Goal: Task Accomplishment & Management: Manage account settings

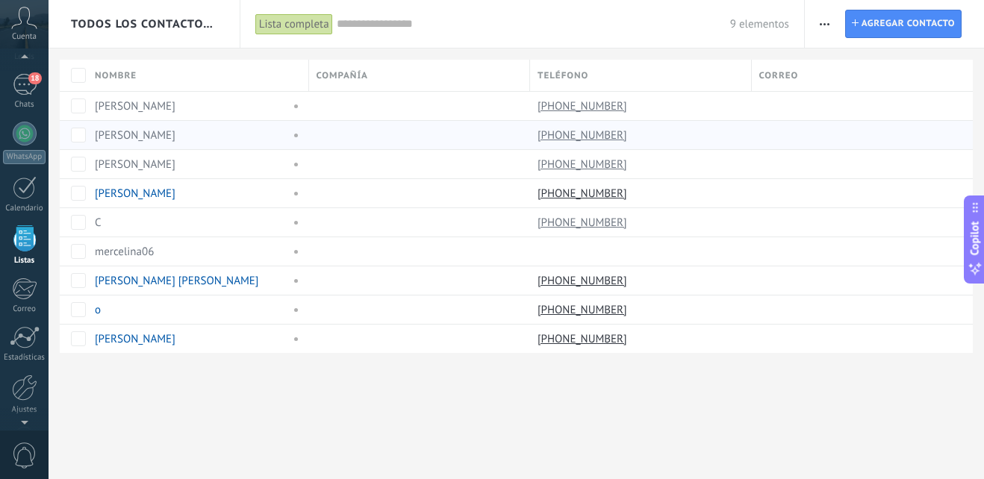
scroll to position [93, 0]
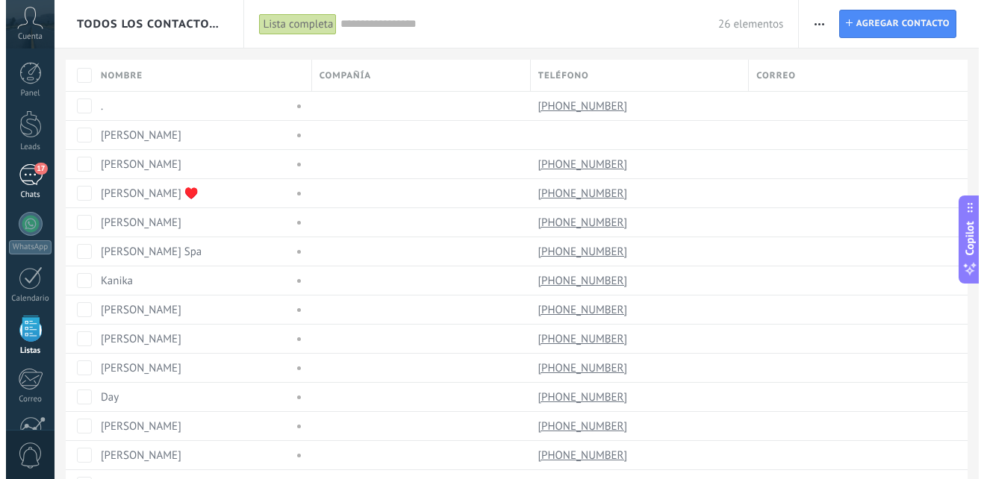
scroll to position [93, 0]
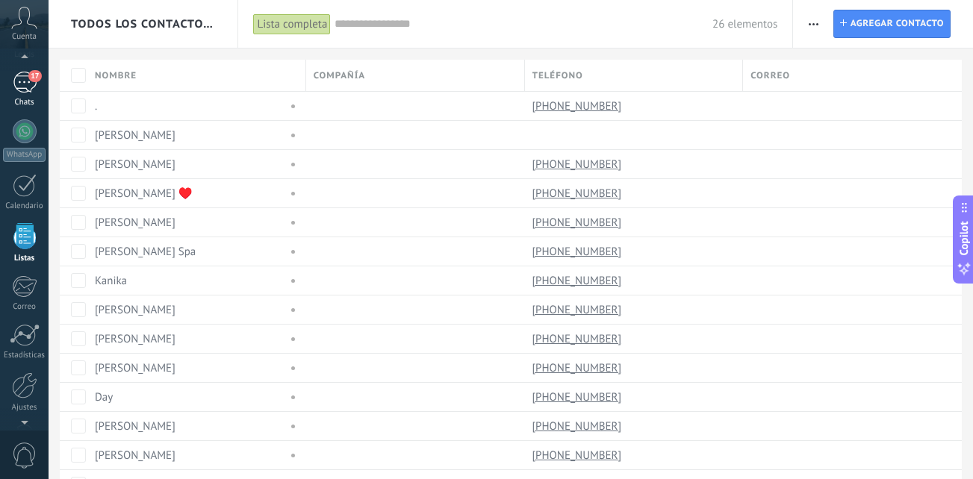
click at [27, 90] on div "17" at bounding box center [25, 83] width 24 height 22
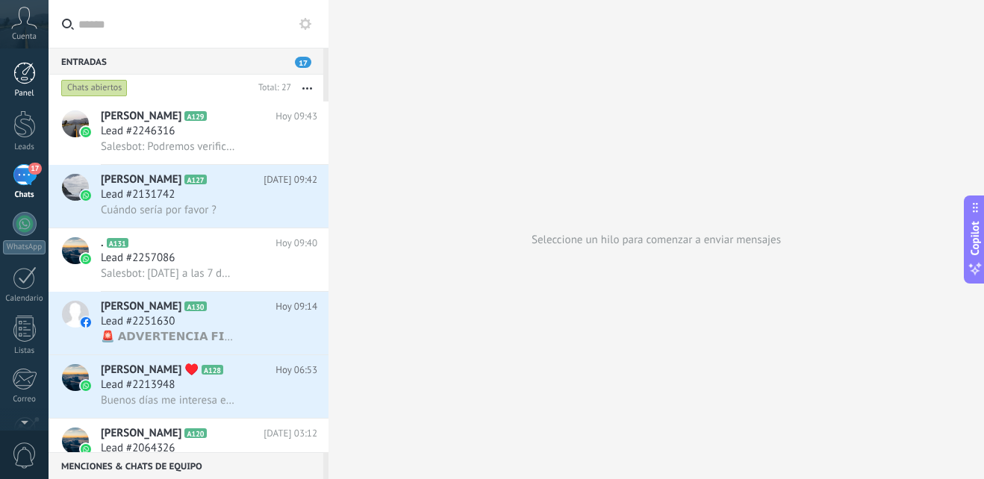
click at [19, 72] on div at bounding box center [24, 73] width 22 height 22
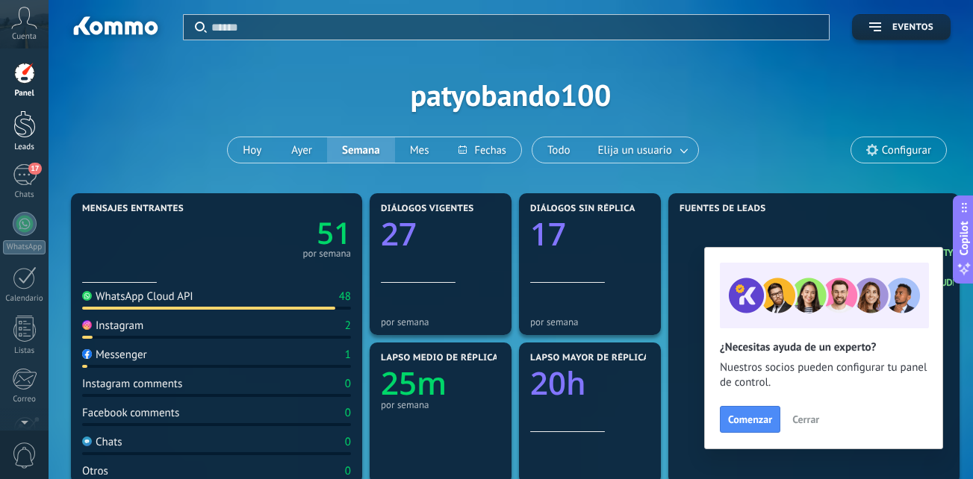
click at [19, 122] on div at bounding box center [24, 125] width 22 height 28
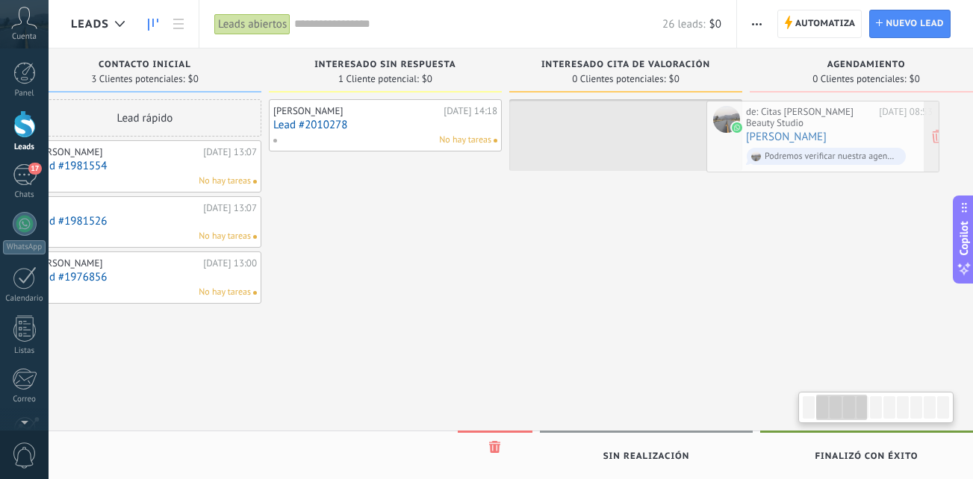
scroll to position [0, 298]
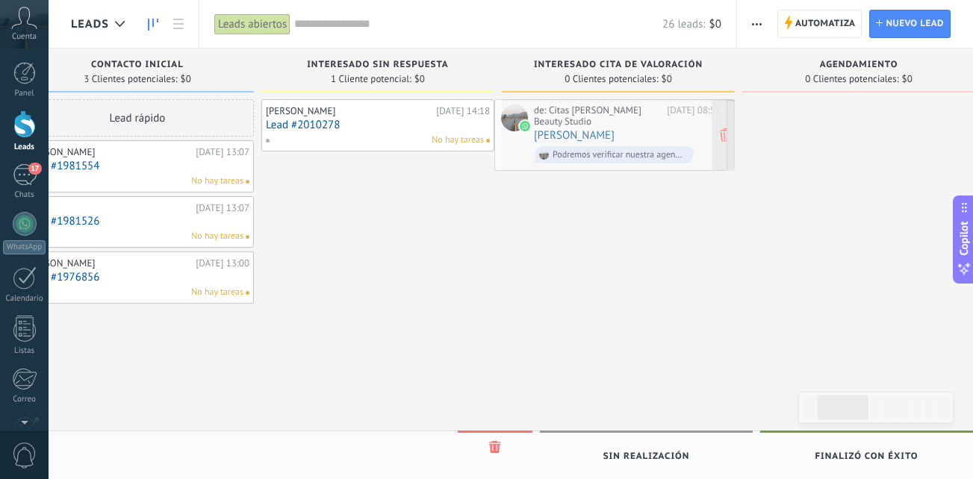
drag, startPoint x: 205, startPoint y: 261, endPoint x: 629, endPoint y: 120, distance: 446.8
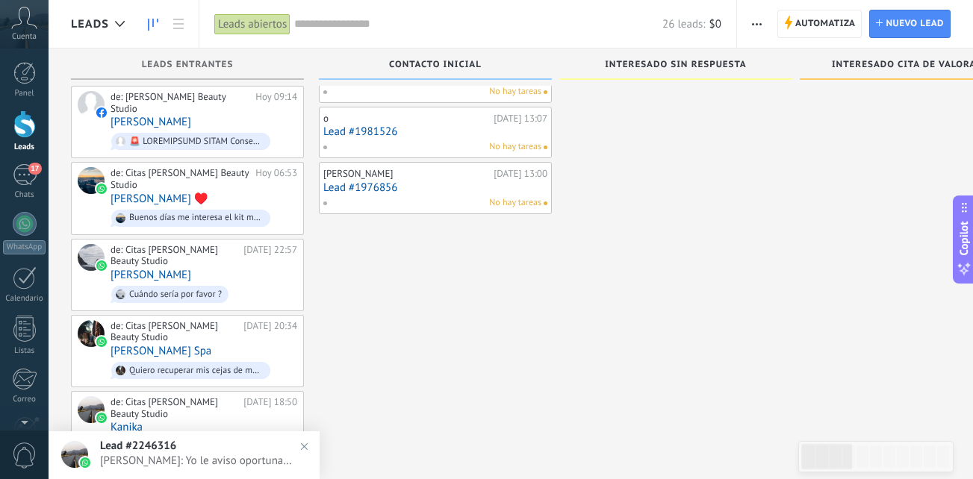
scroll to position [0, 0]
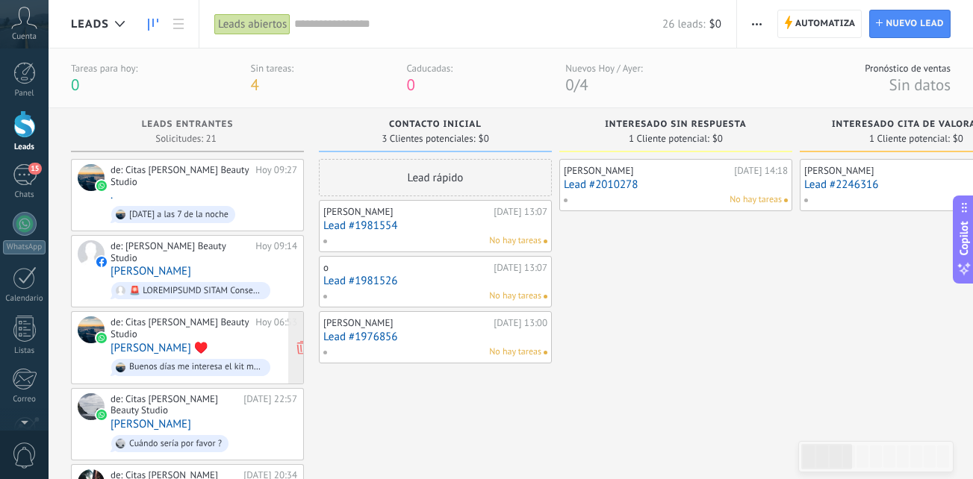
drag, startPoint x: 187, startPoint y: 517, endPoint x: 115, endPoint y: 368, distance: 166.0
drag, startPoint x: 115, startPoint y: 368, endPoint x: 0, endPoint y: 262, distance: 156.4
click at [0, 262] on html ".abccls-1,.abccls-2{fill-rule:evenodd}.abccls-2{fill:#fff} .abfcls-1{fill:none}…" at bounding box center [486, 239] width 973 height 479
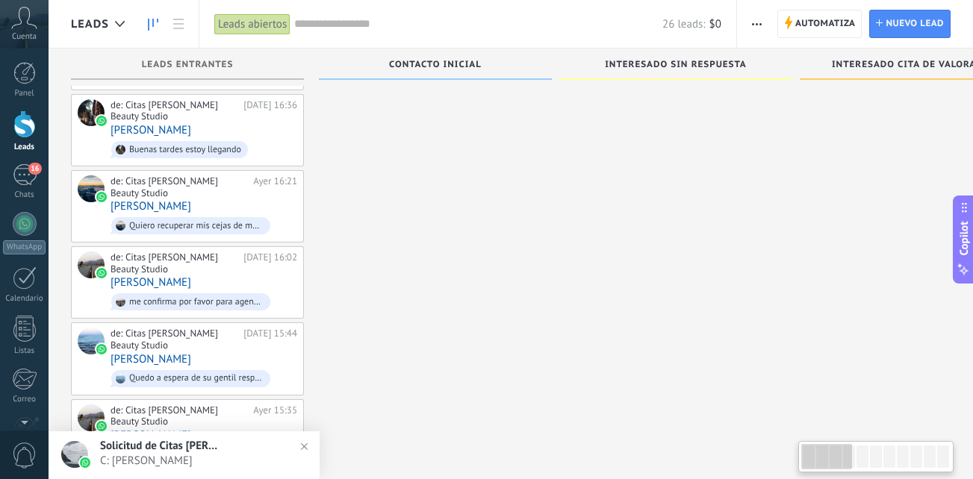
click at [790, 335] on div "[PERSON_NAME][DATE] 14:18 Lead #2010278 No hay tareas" at bounding box center [675, 124] width 233 height 1587
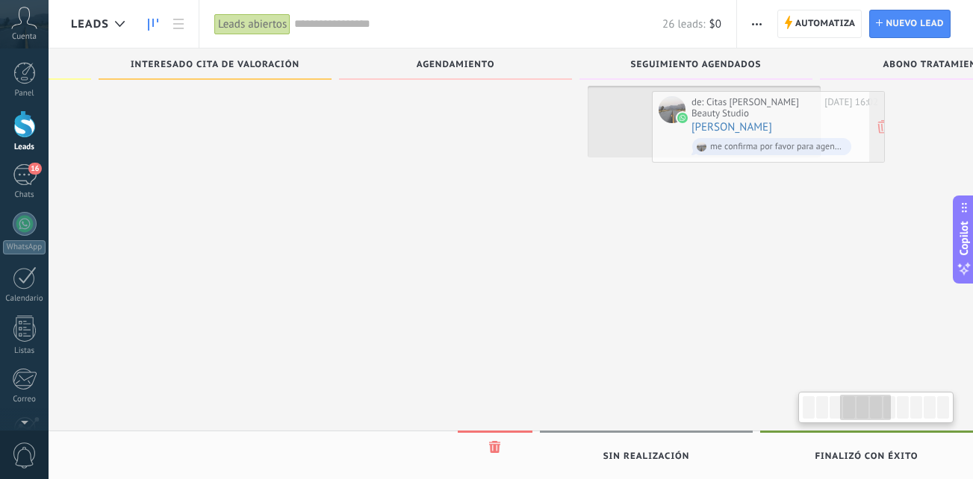
scroll to position [0, 701]
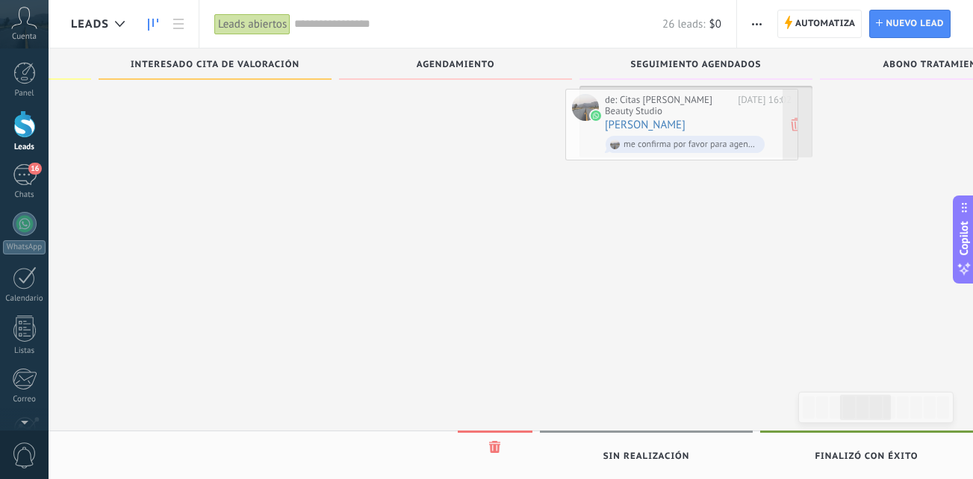
drag, startPoint x: 205, startPoint y: 255, endPoint x: 699, endPoint y: 118, distance: 513.1
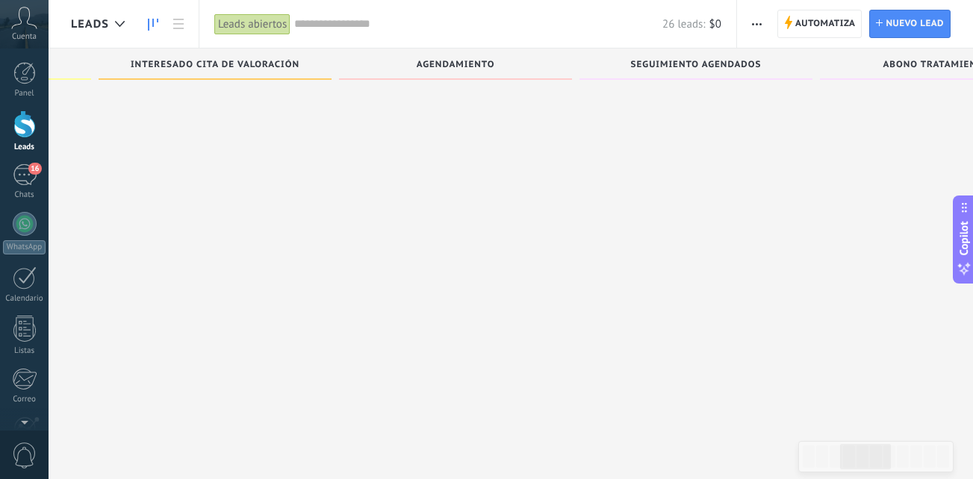
click at [712, 433] on div "[PERSON_NAME] [DATE] 16:02 Lead #2034888 No hay tareas" at bounding box center [695, 86] width 233 height 1511
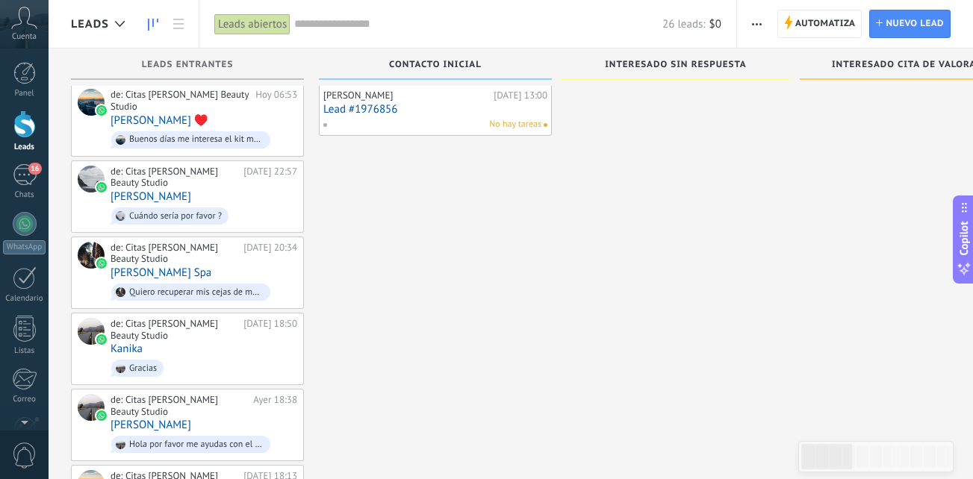
scroll to position [96, 0]
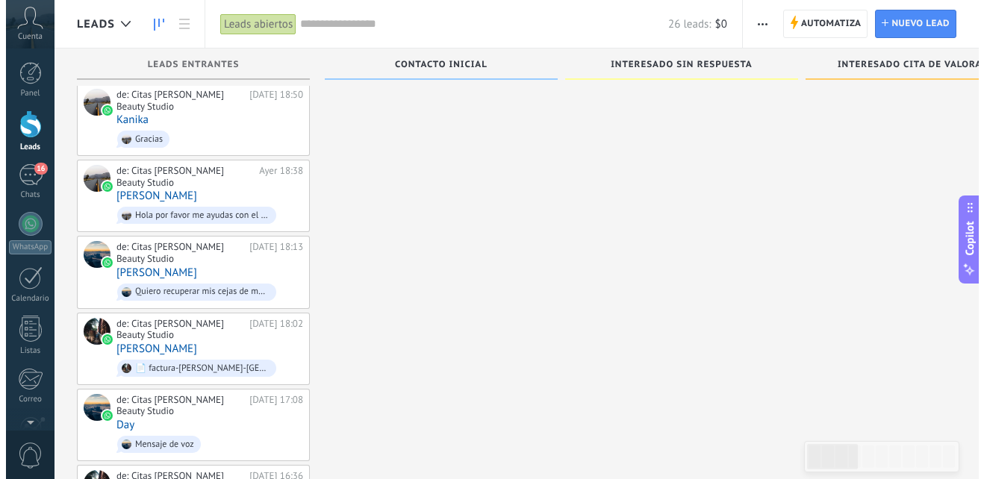
scroll to position [394, 0]
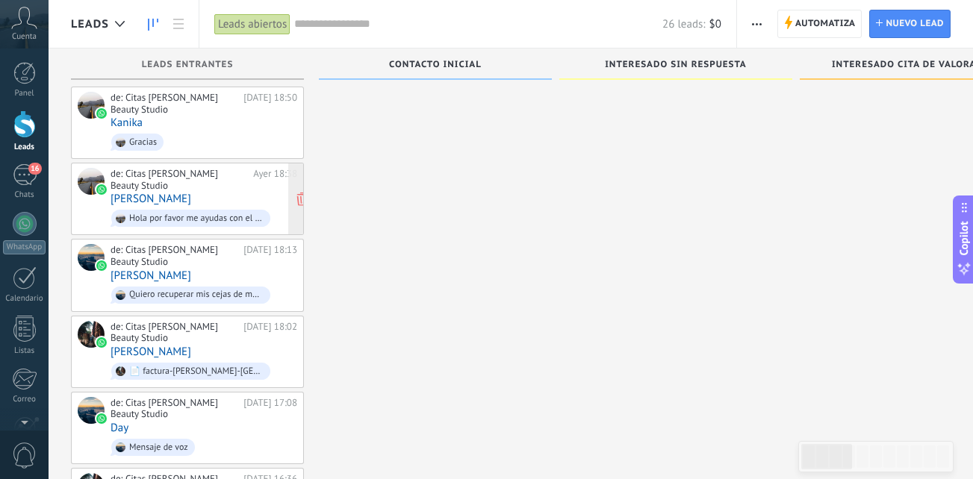
click at [214, 168] on div "de: Citas [PERSON_NAME] Beauty Studio" at bounding box center [179, 179] width 137 height 23
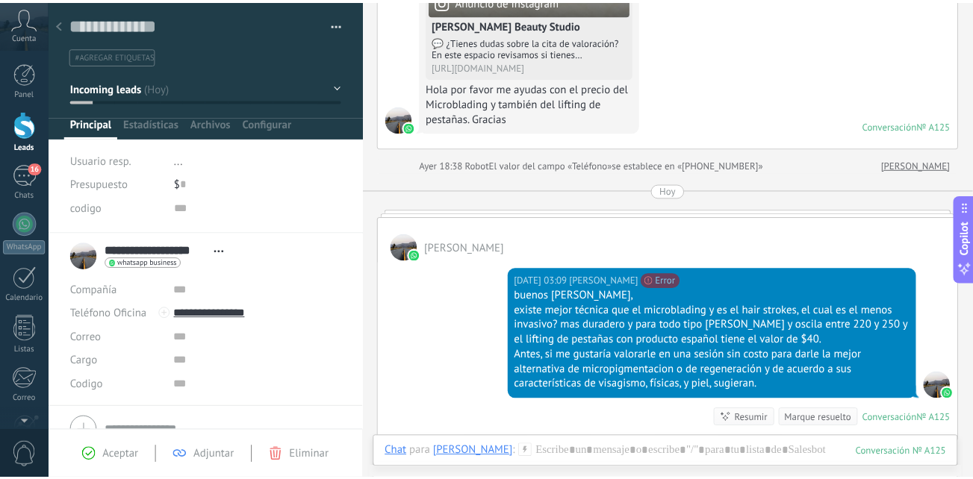
scroll to position [527, 0]
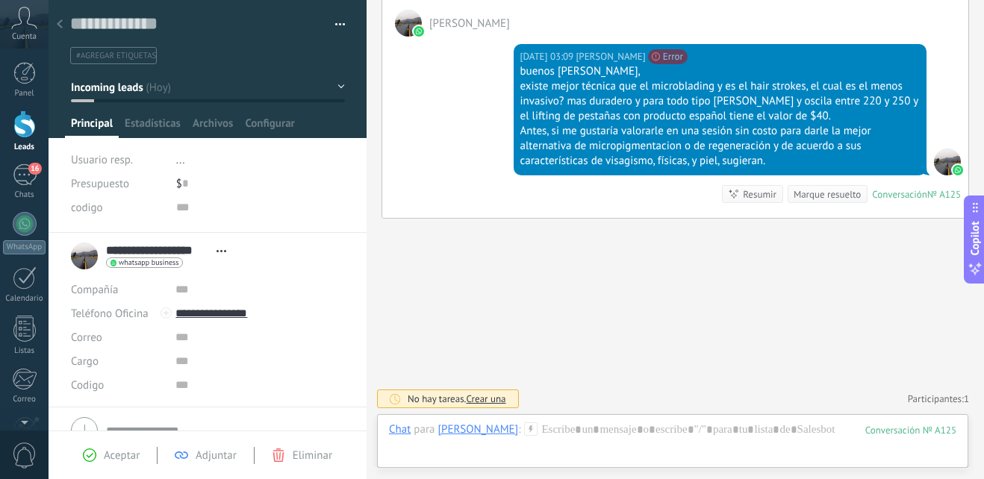
click at [24, 32] on span "Cuenta" at bounding box center [24, 37] width 25 height 10
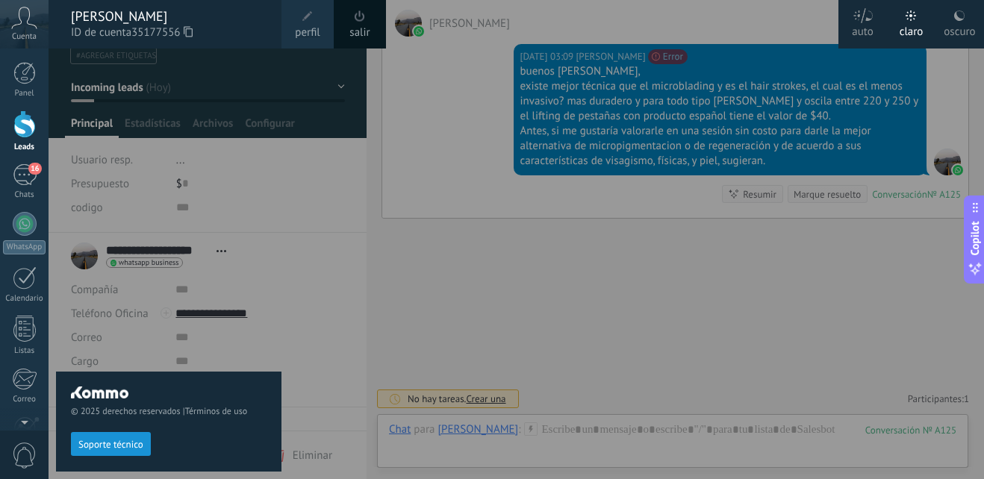
click at [24, 32] on span "Cuenta" at bounding box center [24, 37] width 25 height 10
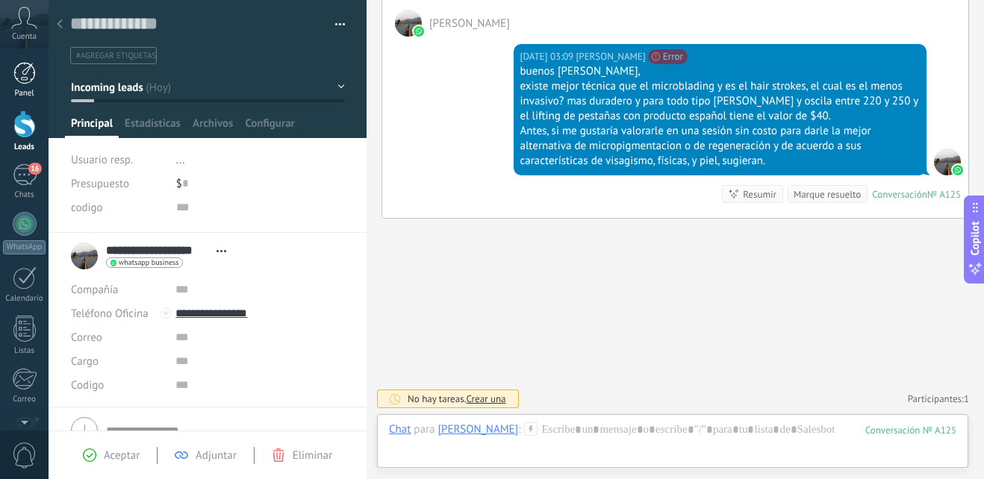
click at [19, 69] on div at bounding box center [24, 73] width 22 height 22
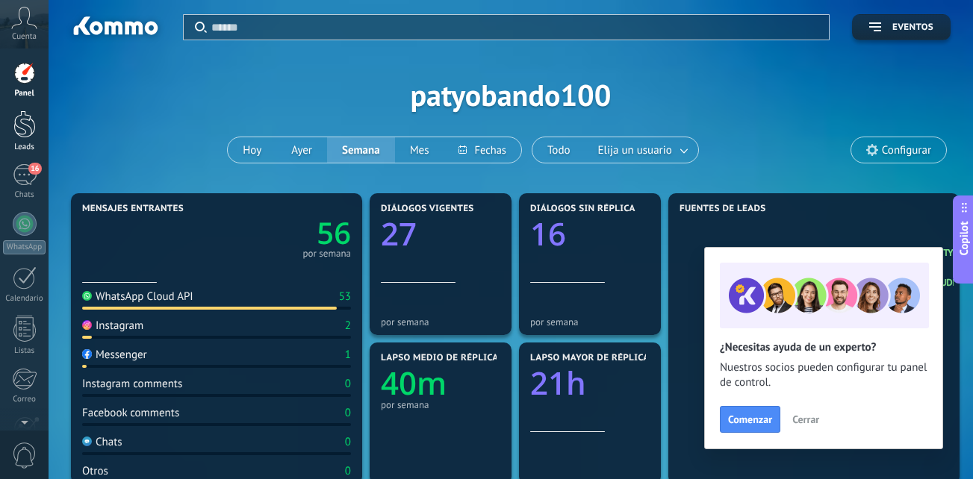
click at [13, 124] on div at bounding box center [24, 125] width 22 height 28
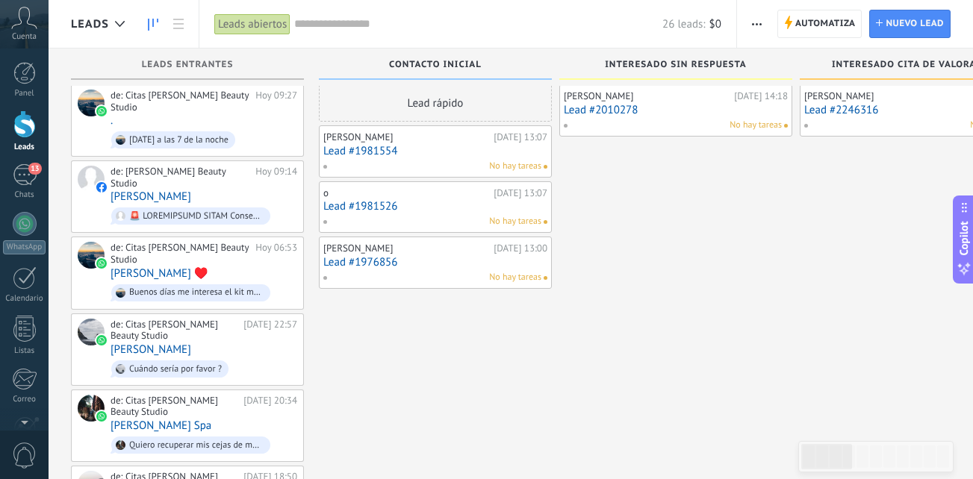
scroll to position [15, 0]
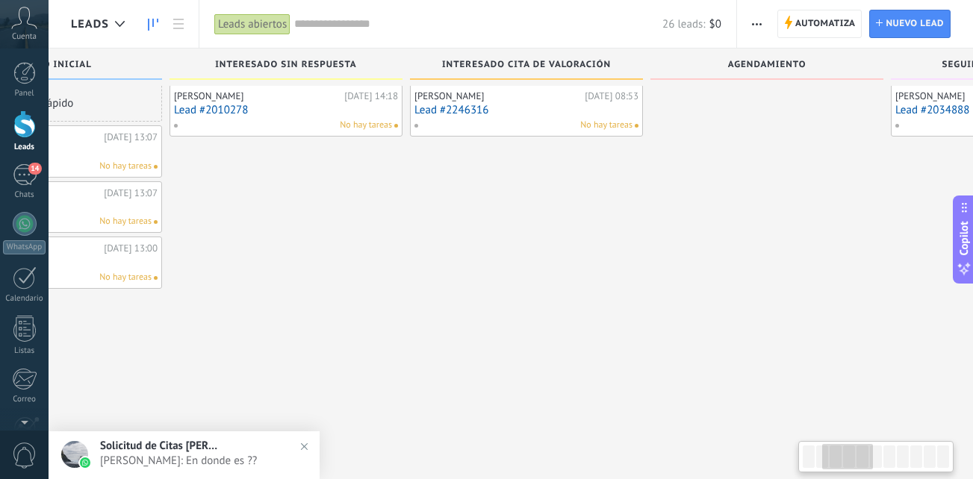
scroll to position [0, 358]
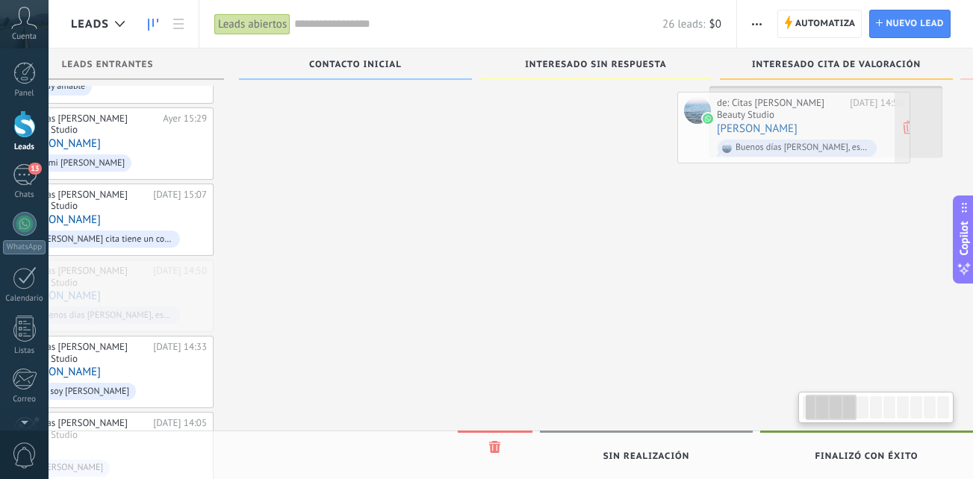
scroll to position [0, 111]
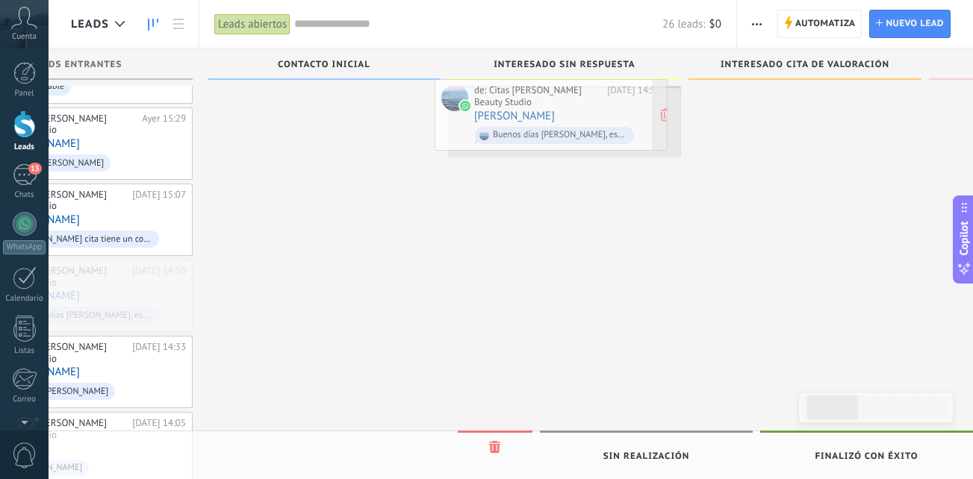
drag, startPoint x: 237, startPoint y: 261, endPoint x: 600, endPoint y: 105, distance: 396.0
